Goal: Information Seeking & Learning: Learn about a topic

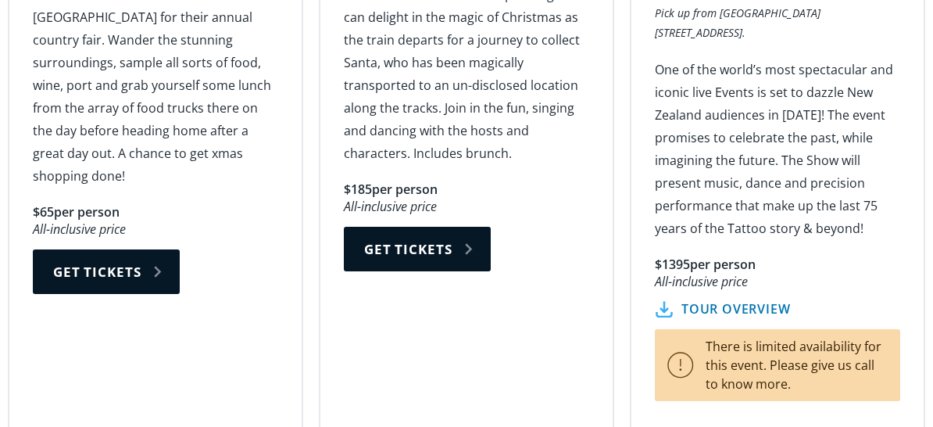
scroll to position [2971, 0]
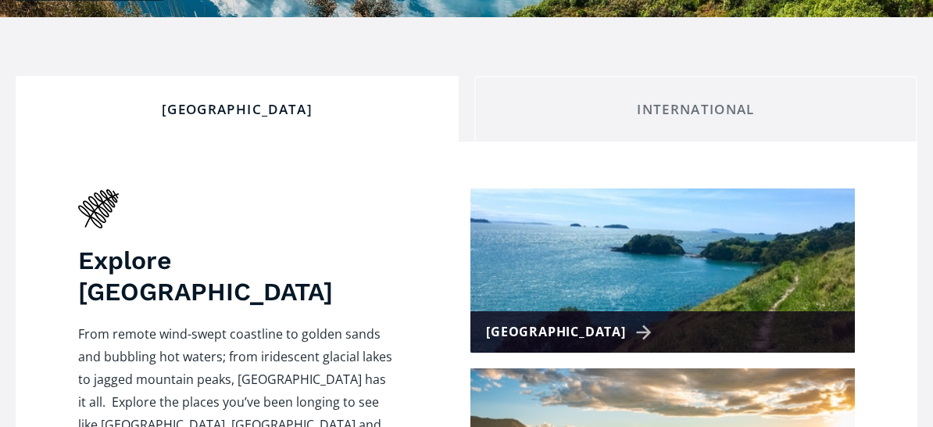
scroll to position [547, 0]
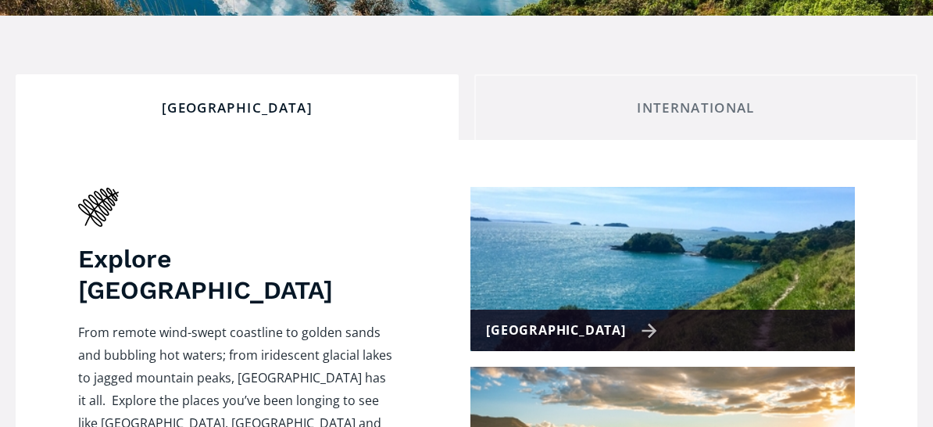
click at [617, 319] on div "[GEOGRAPHIC_DATA]" at bounding box center [571, 330] width 171 height 23
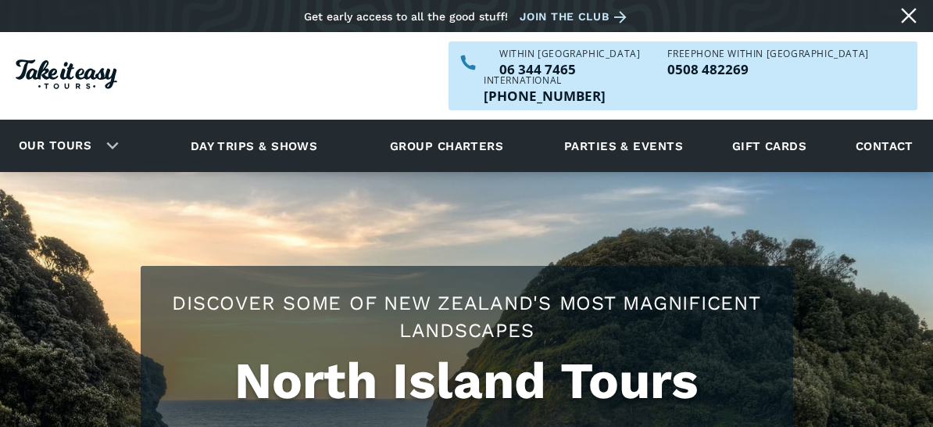
checkbox input "true"
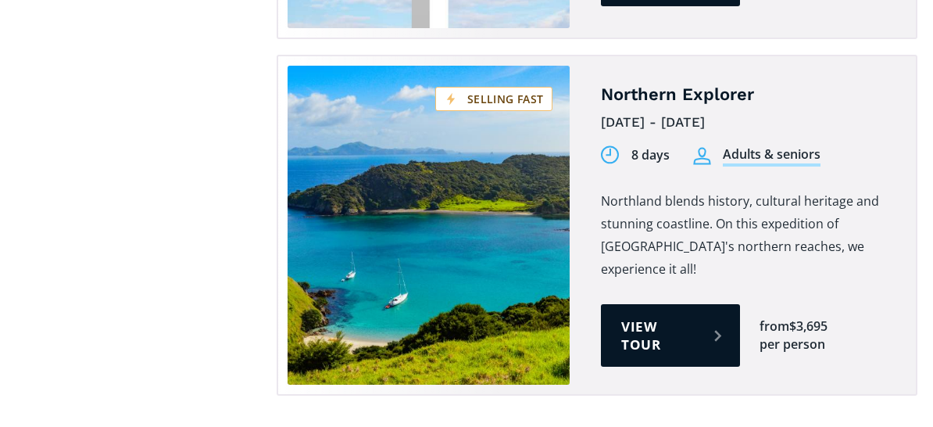
scroll to position [2893, 0]
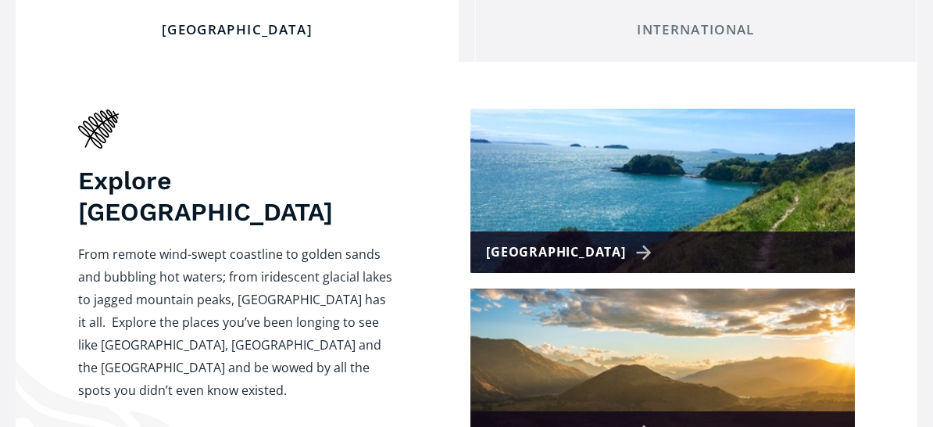
scroll to position [782, 0]
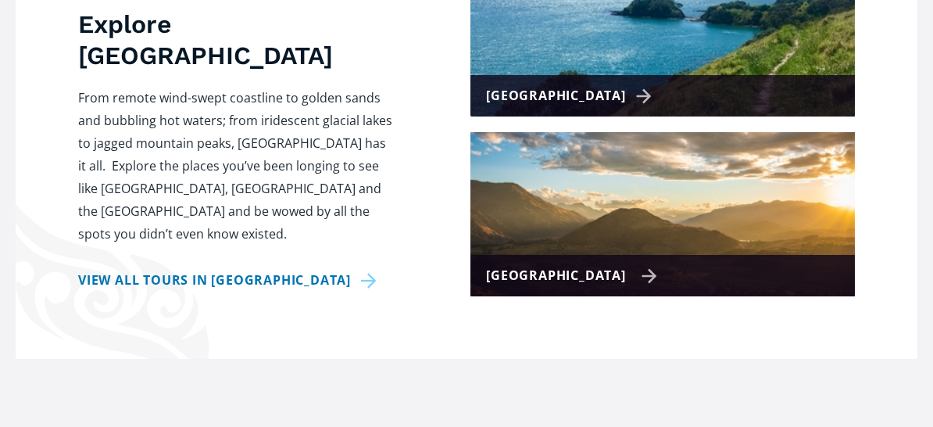
click at [613, 264] on div "[GEOGRAPHIC_DATA]" at bounding box center [571, 275] width 171 height 23
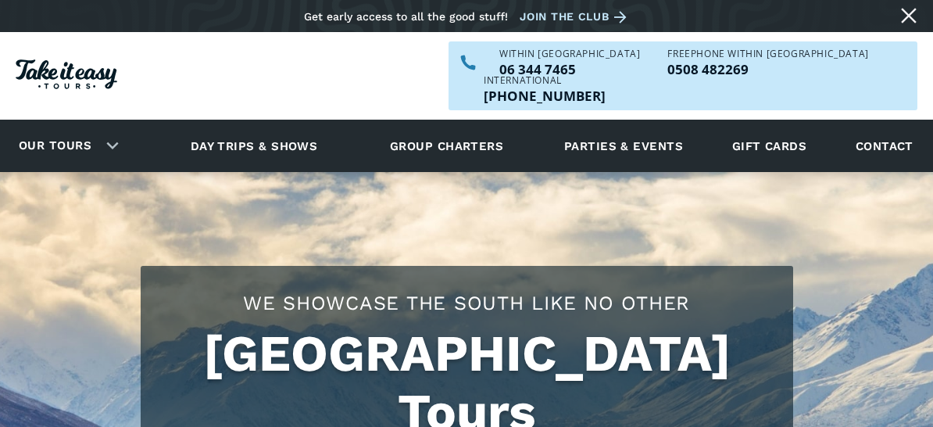
checkbox input "true"
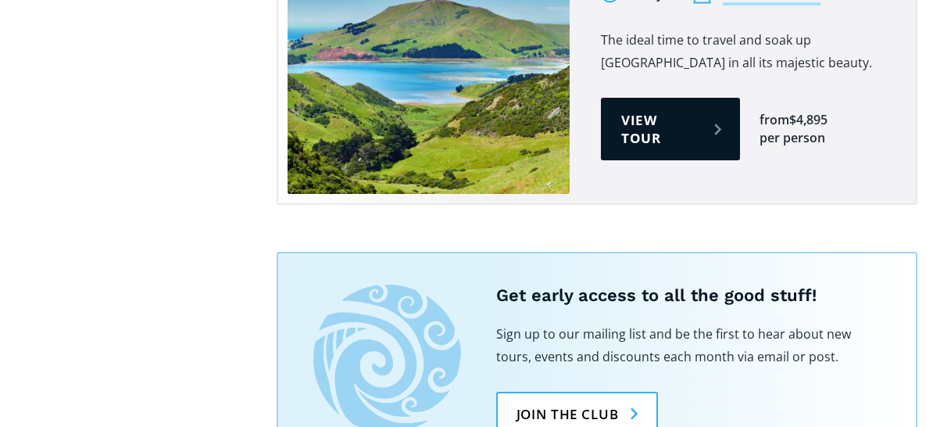
scroll to position [1954, 0]
